Goal: Understand process/instructions: Learn how to perform a task or action

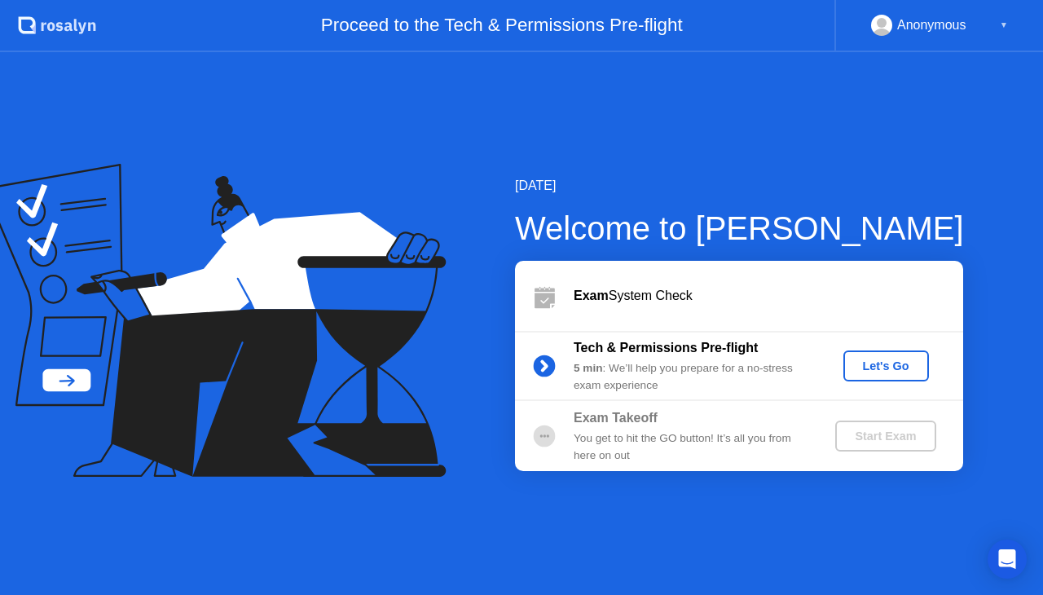
click at [877, 367] on div "Let's Go" at bounding box center [886, 365] width 73 height 13
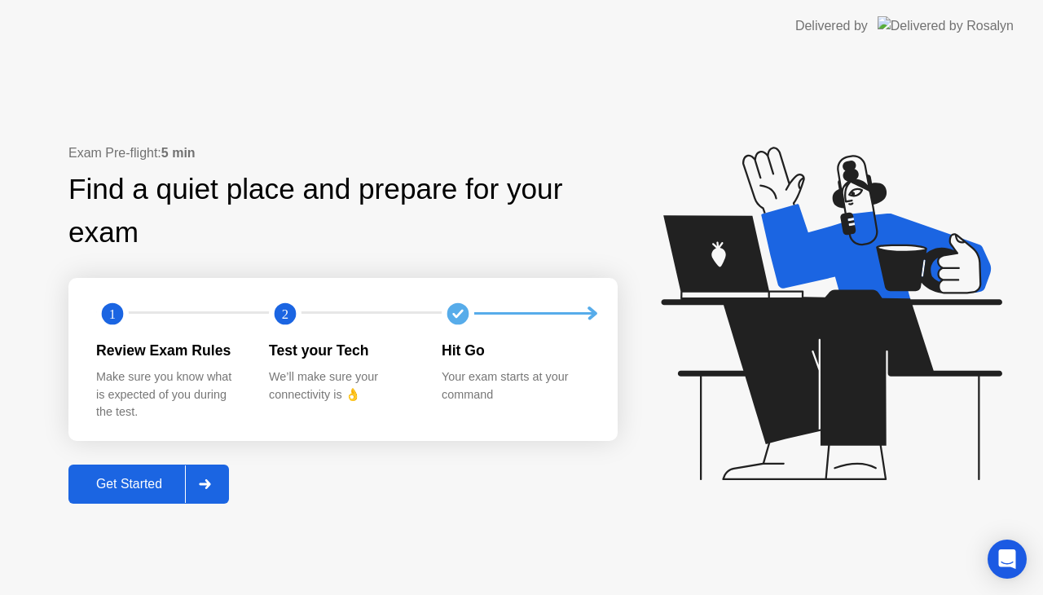
click at [124, 491] on div "Get Started" at bounding box center [129, 484] width 112 height 15
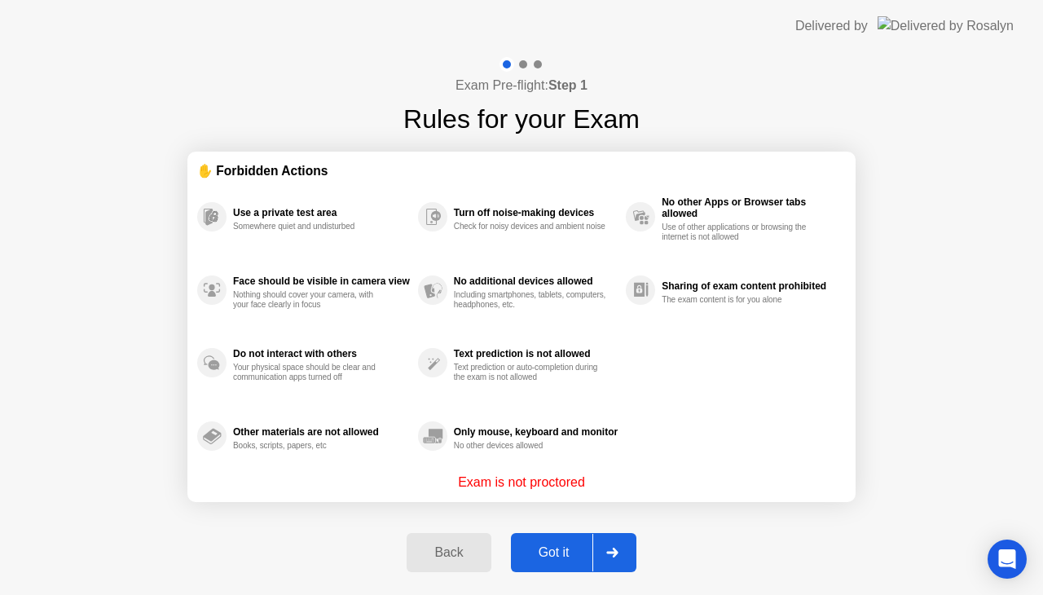
click at [552, 548] on div "Got it" at bounding box center [554, 552] width 77 height 15
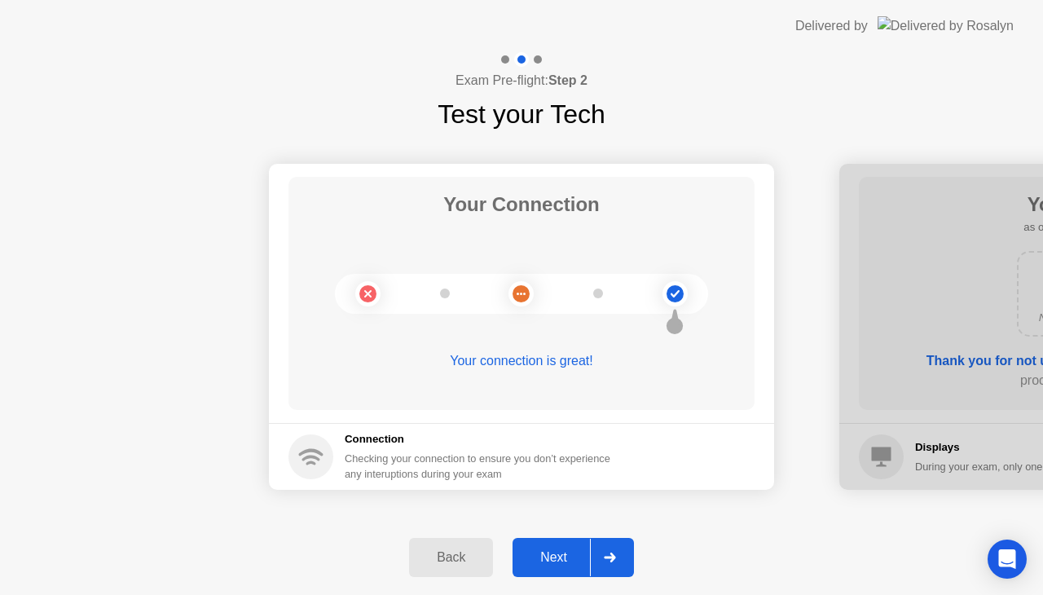
click at [564, 557] on div "Next" at bounding box center [553, 557] width 73 height 15
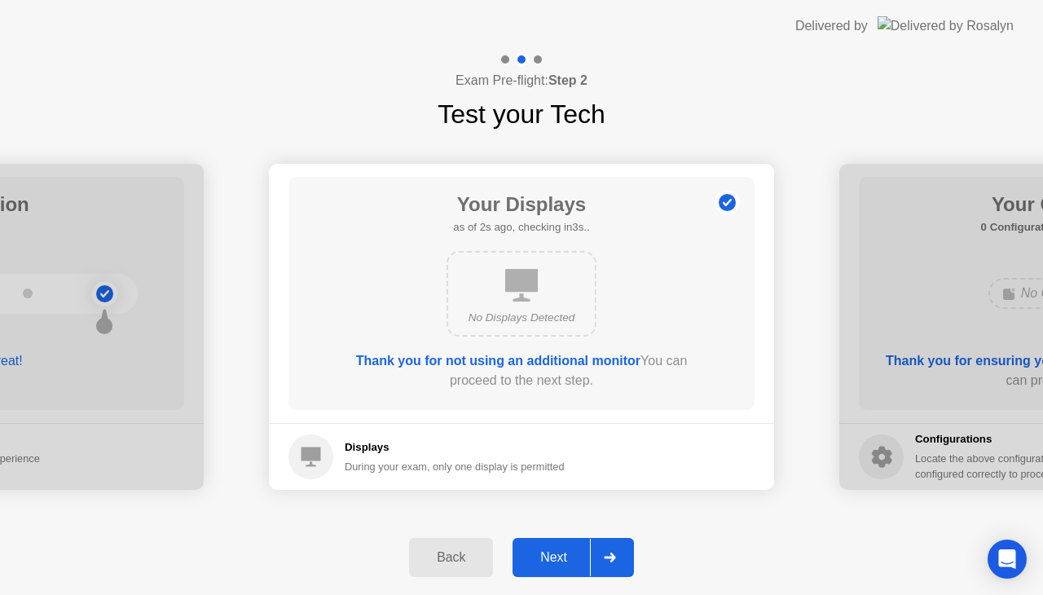
click at [564, 557] on div "Next" at bounding box center [553, 557] width 73 height 15
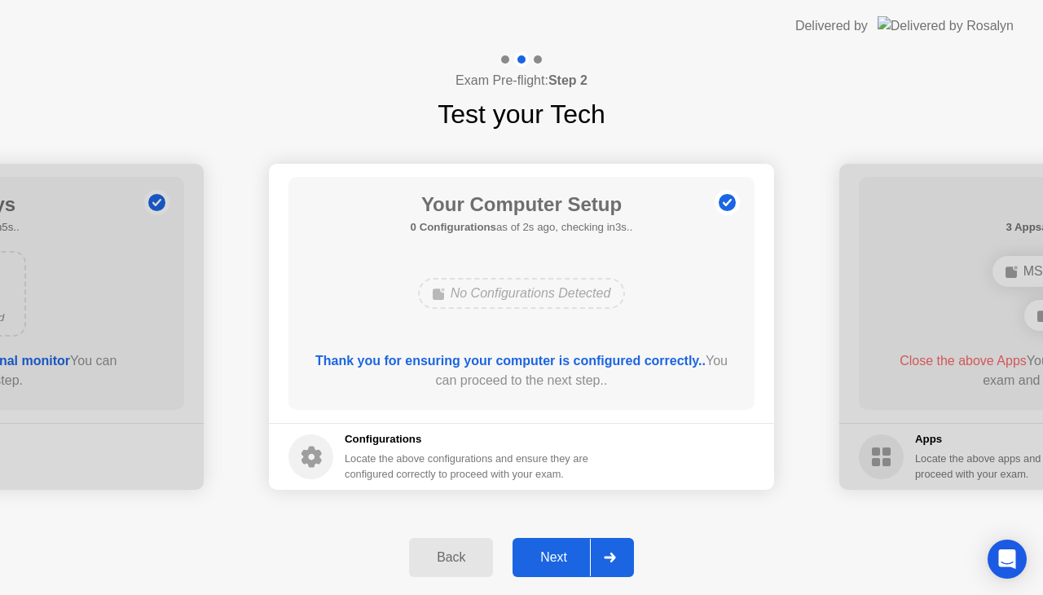
click at [576, 550] on div "Next" at bounding box center [553, 557] width 73 height 15
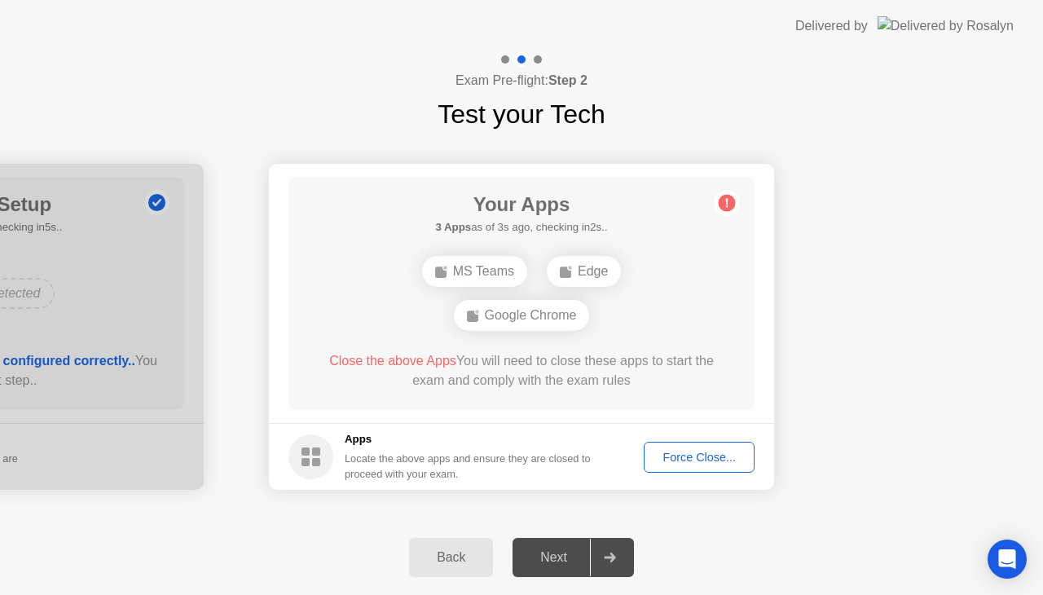
click at [713, 460] on div "Force Close..." at bounding box center [698, 457] width 99 height 13
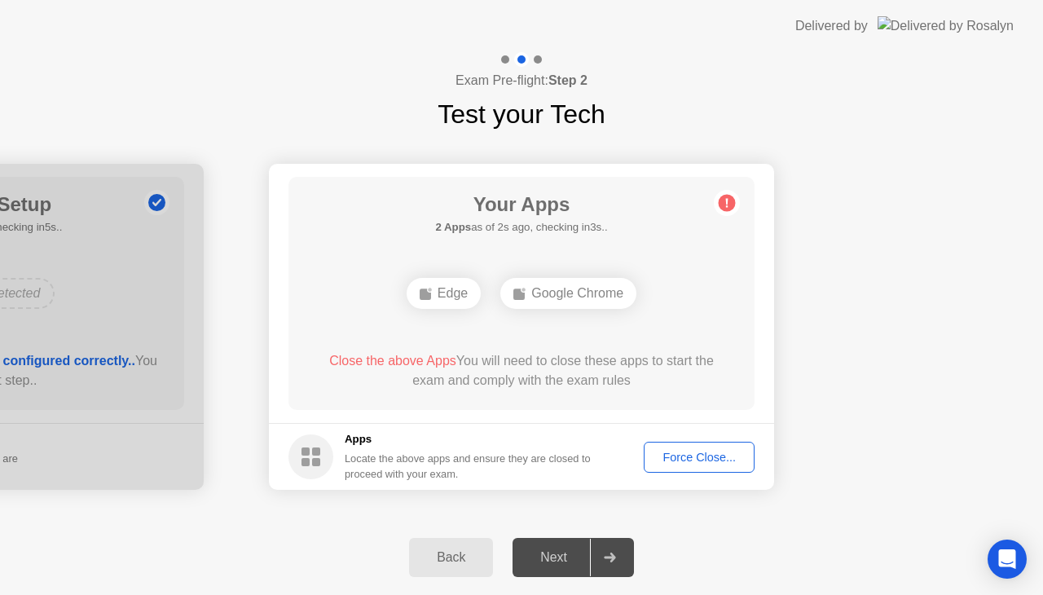
click at [715, 461] on div "Force Close..." at bounding box center [698, 457] width 99 height 13
click at [714, 468] on button "Force Close..." at bounding box center [699, 457] width 111 height 31
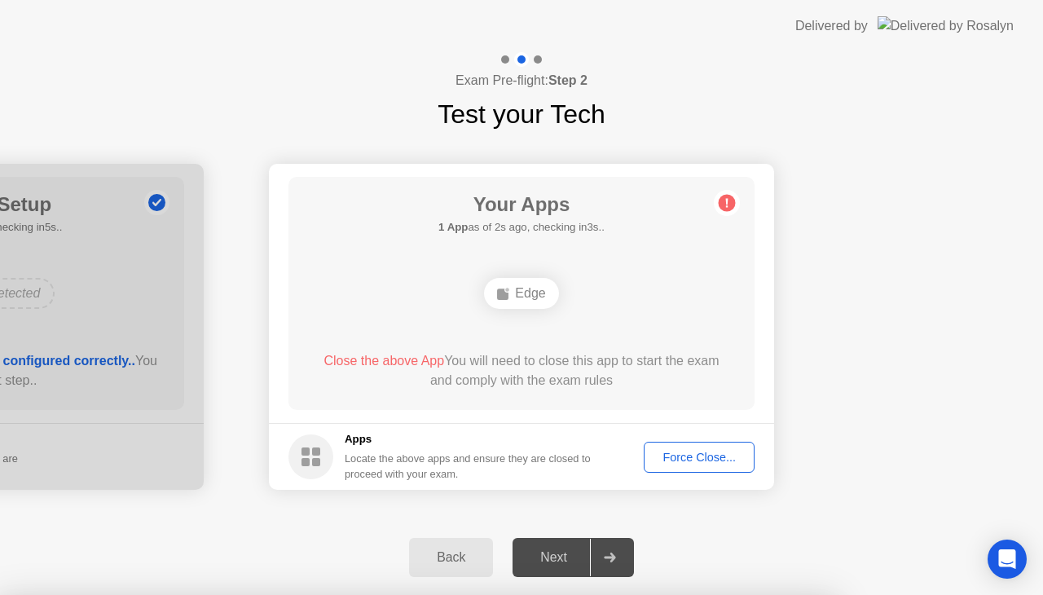
click at [677, 463] on div "Force Close..." at bounding box center [698, 457] width 99 height 13
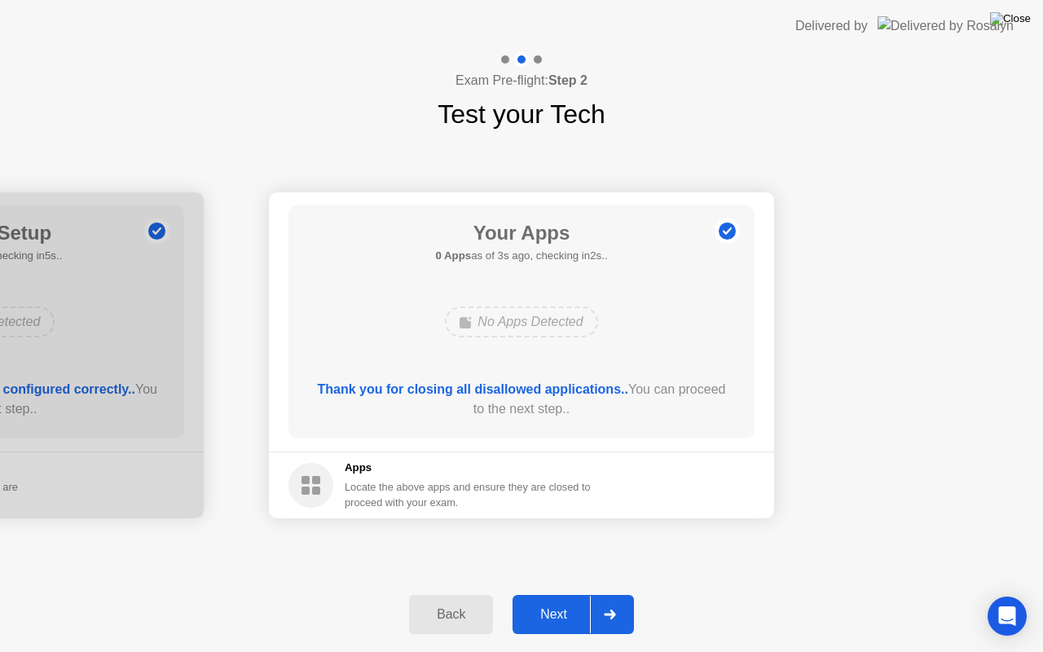
click at [1028, 20] on img at bounding box center [1010, 18] width 41 height 13
click at [773, 594] on div at bounding box center [521, 652] width 1043 height 0
